Goal: Task Accomplishment & Management: Use online tool/utility

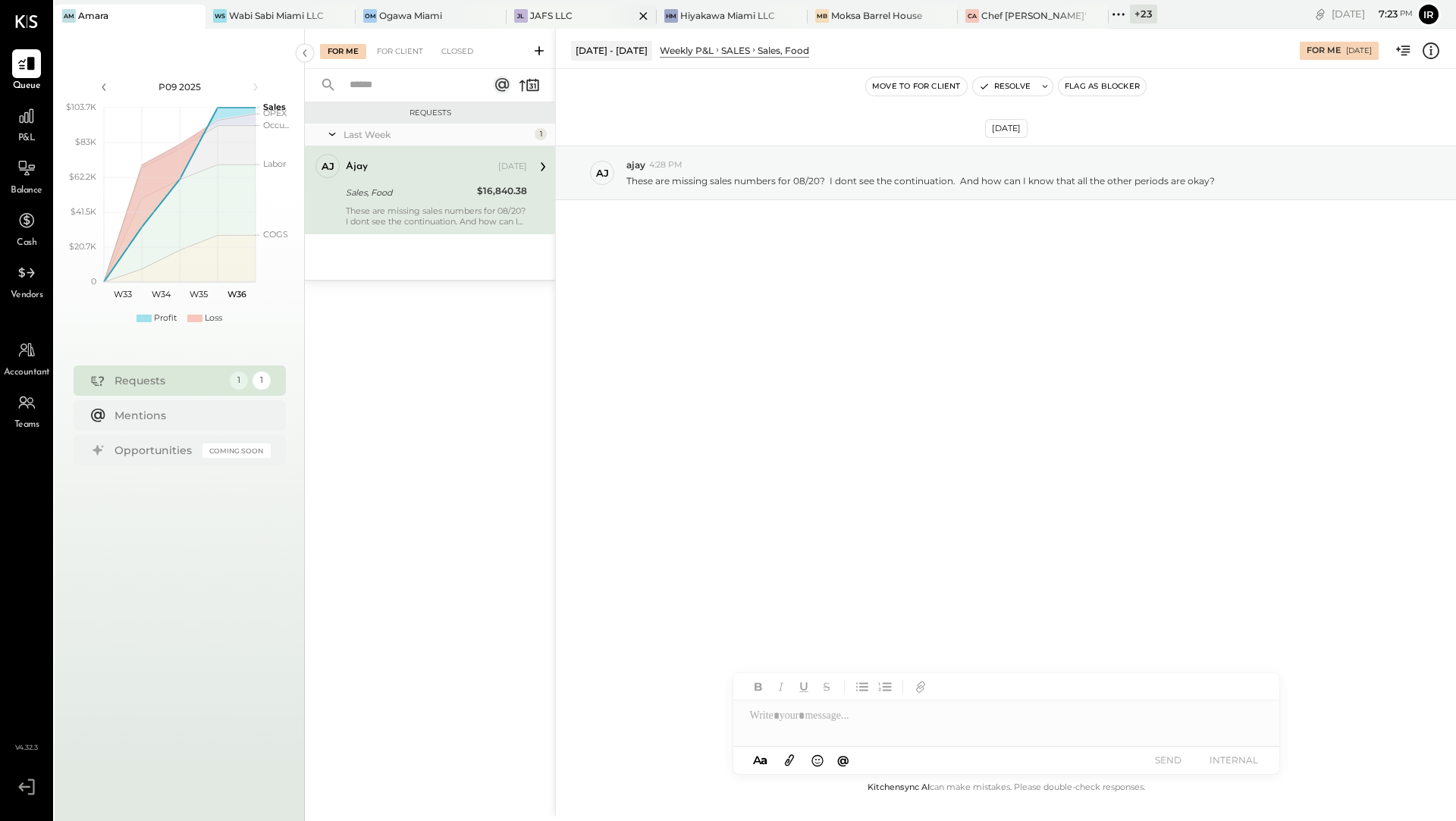
click at [539, 6] on div "JL JAFS LLC" at bounding box center [581, 17] width 151 height 24
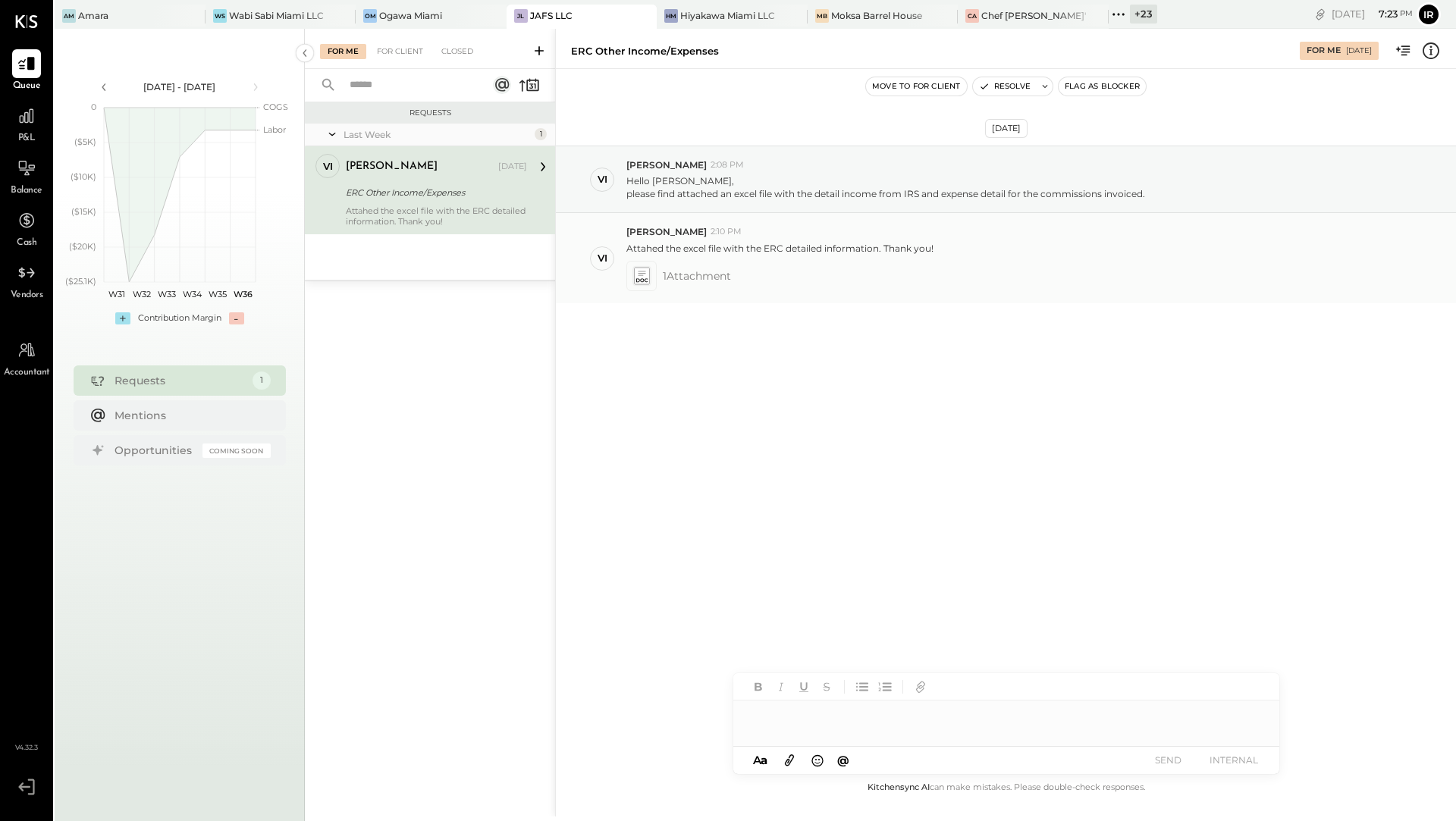
click at [640, 268] on icon at bounding box center [641, 276] width 16 height 18
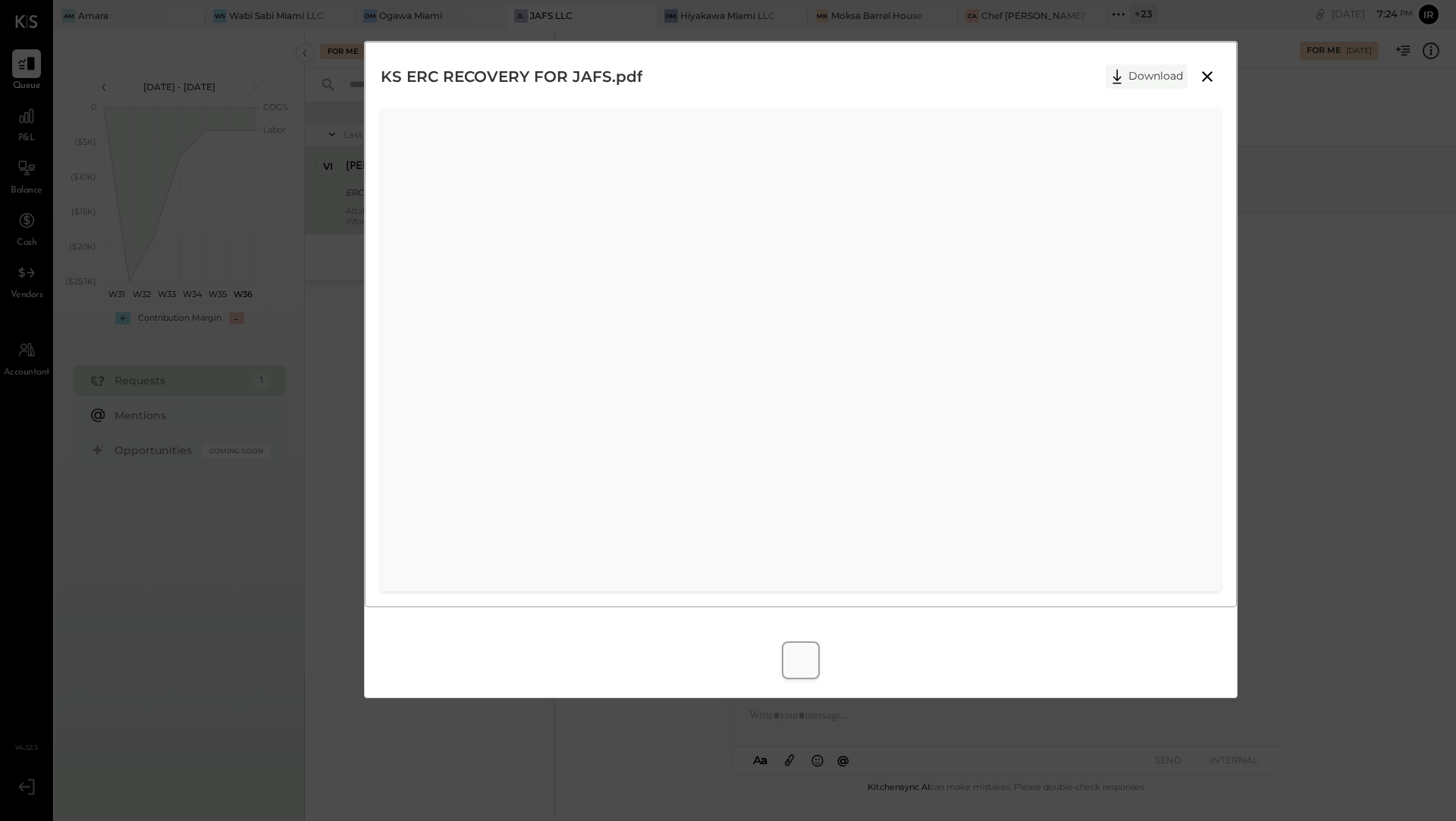
click at [1119, 75] on icon at bounding box center [1117, 76] width 23 height 23
click at [1214, 79] on icon at bounding box center [1207, 76] width 19 height 19
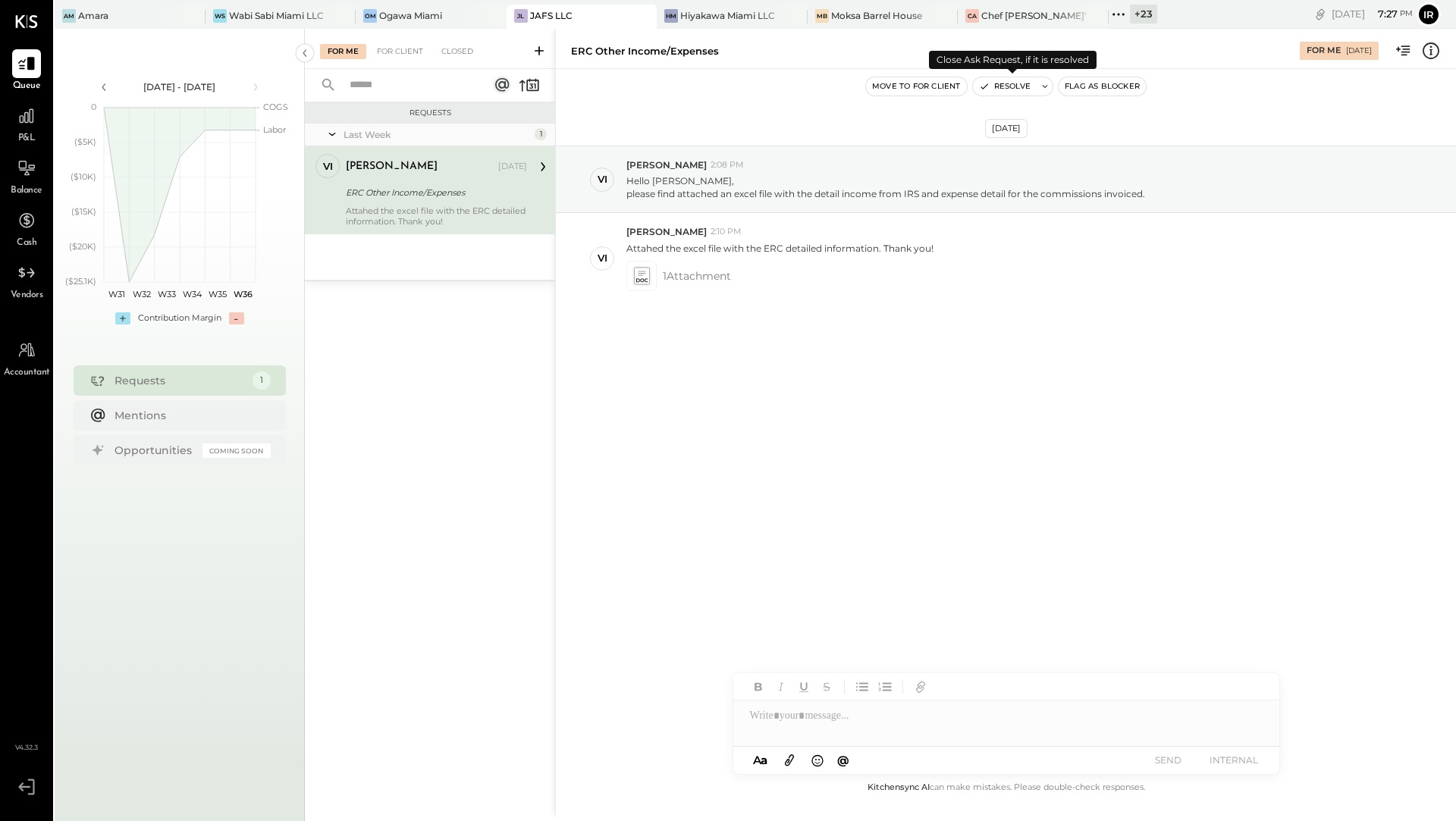
click at [1016, 85] on button "Resolve" at bounding box center [1004, 86] width 64 height 19
